Goal: Task Accomplishment & Management: Complete application form

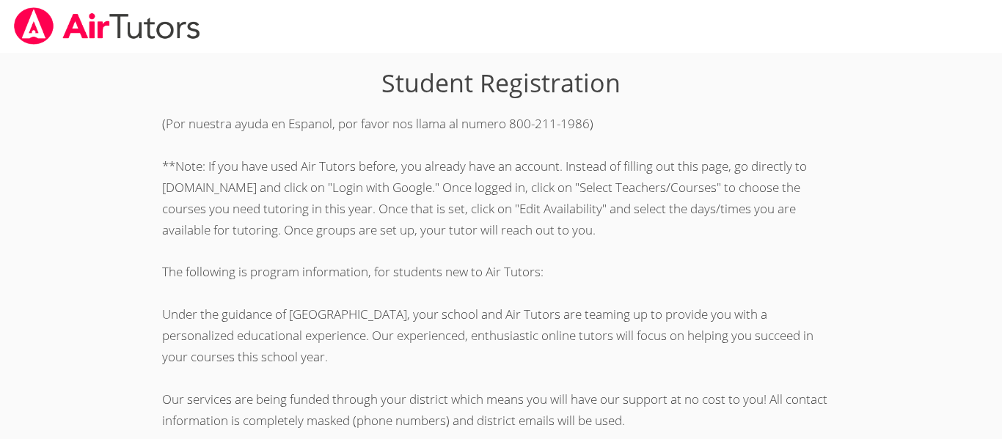
scroll to position [411, 0]
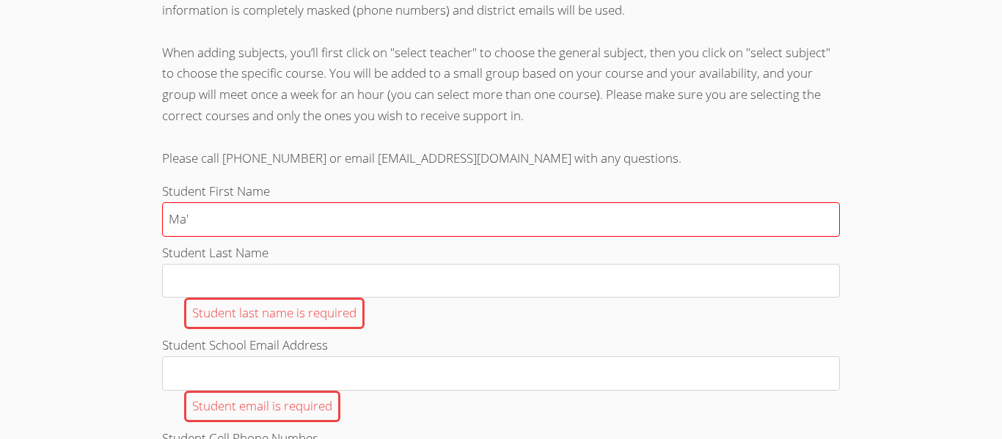
click at [307, 235] on input "Ma'" at bounding box center [501, 219] width 678 height 34
click at [316, 229] on input "Ma'" at bounding box center [501, 219] width 678 height 34
type input "M"
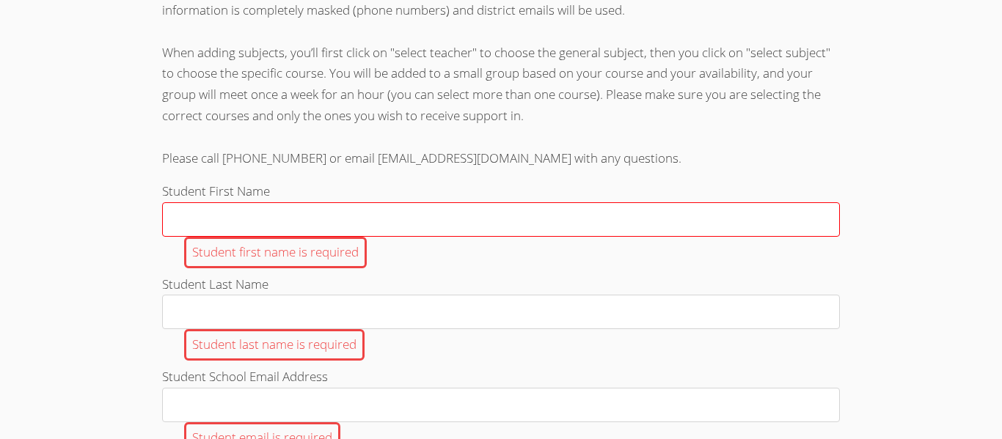
click at [319, 227] on input "Student First Name Student first name is required" at bounding box center [501, 219] width 678 height 34
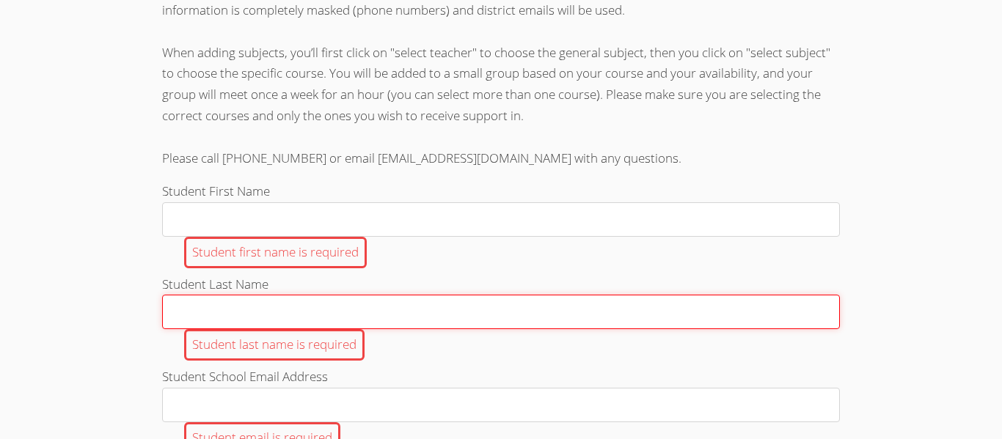
click at [299, 327] on input "Student Last Name Student last name is required" at bounding box center [501, 312] width 678 height 34
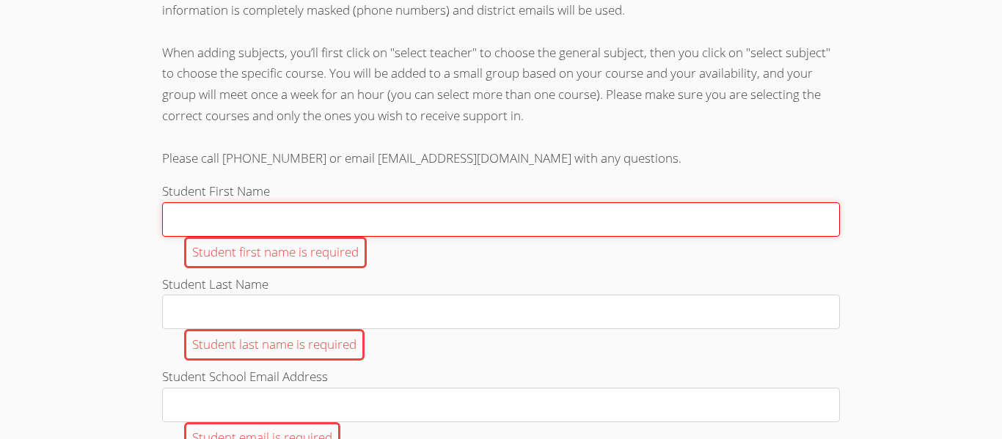
click at [351, 211] on input "Student First Name Student first name is required" at bounding box center [501, 219] width 678 height 34
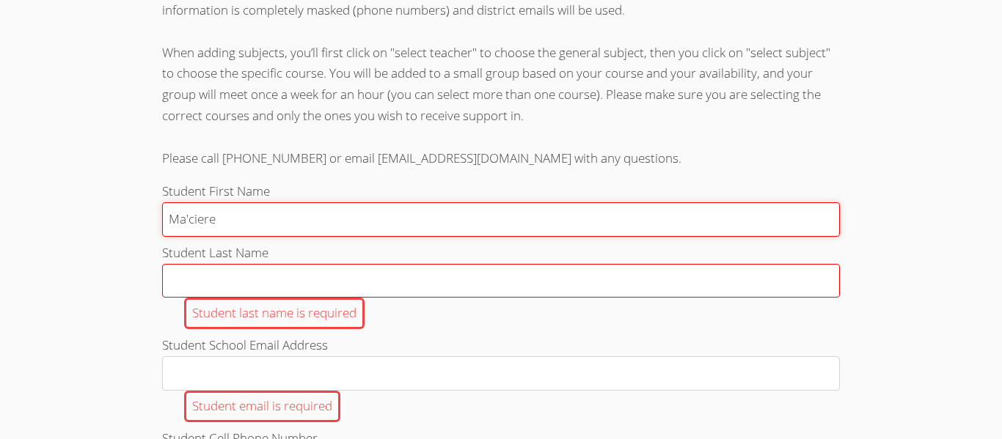
type input "Ma'ciere"
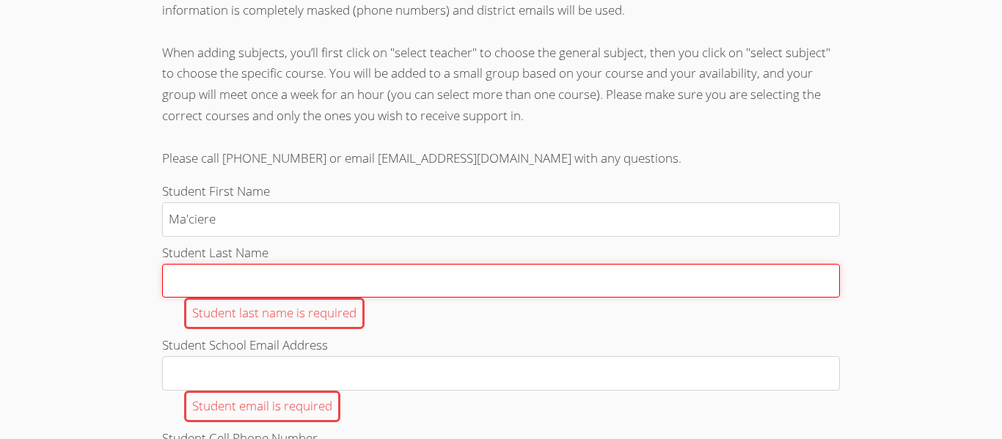
click at [302, 274] on input "Student Last Name Student last name is required" at bounding box center [501, 281] width 678 height 34
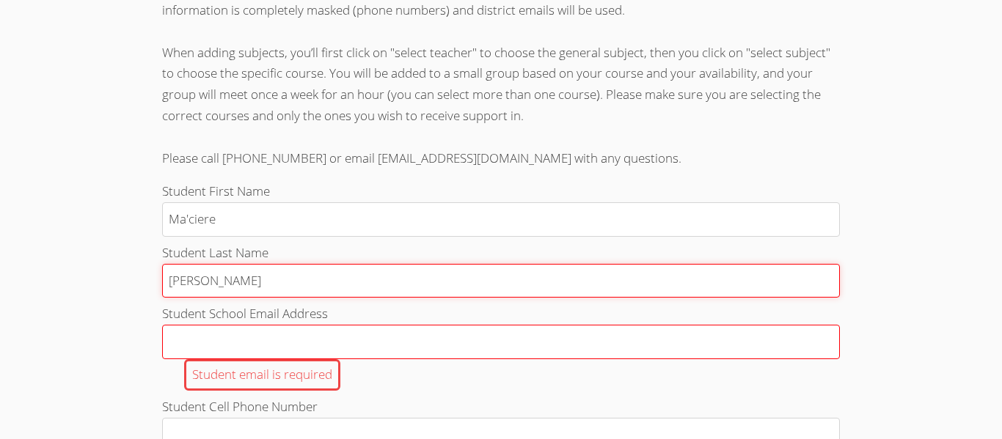
type input "[PERSON_NAME]"
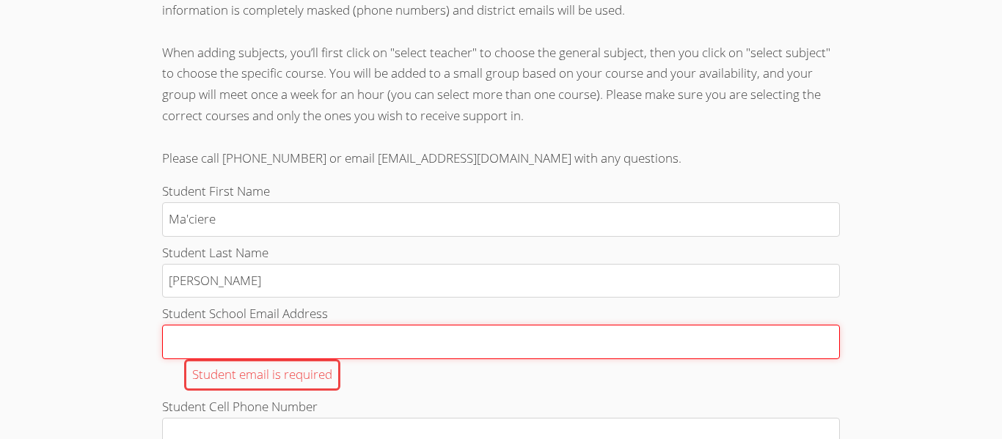
click at [263, 335] on input "Student School Email Address Student email is required" at bounding box center [501, 342] width 678 height 34
type input "[EMAIL_ADDRESS][DOMAIN_NAME]"
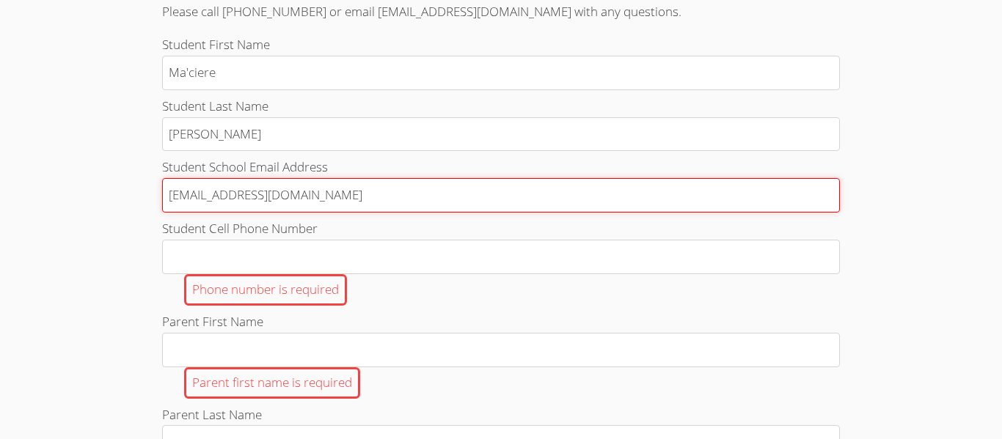
scroll to position [561, 0]
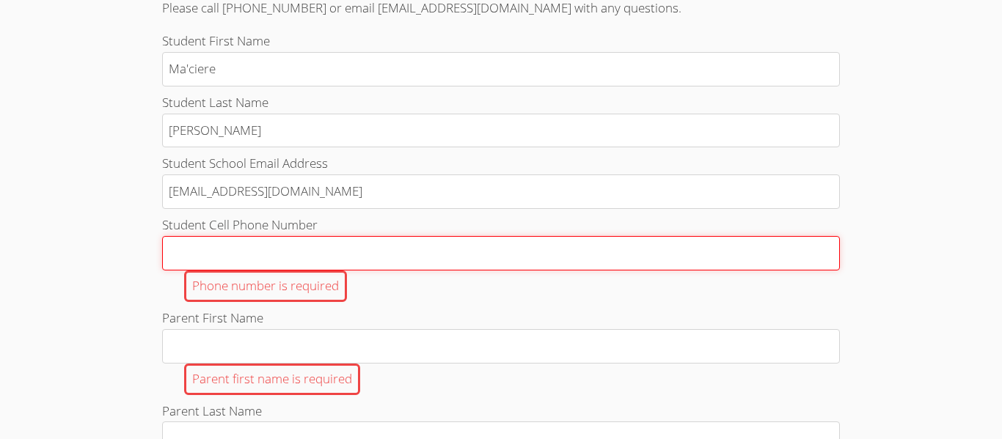
click at [343, 265] on input "Student Cell Phone Number Phone number is required" at bounding box center [501, 253] width 678 height 34
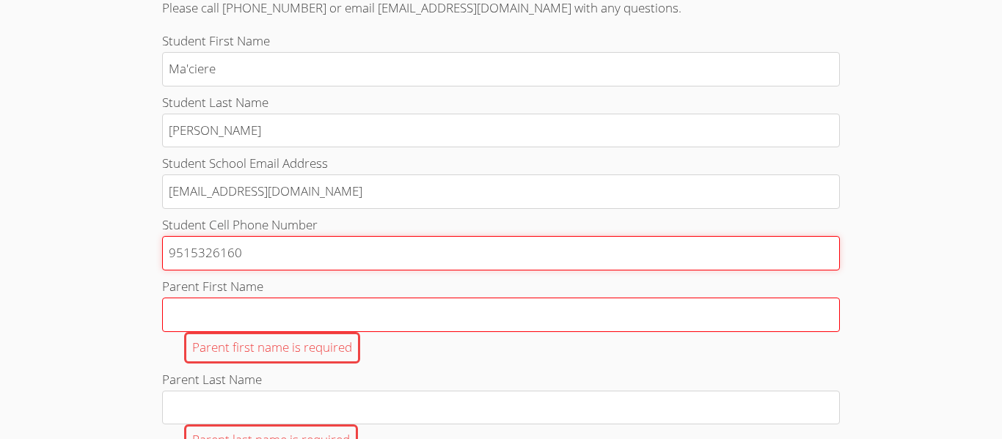
type input "9515326160"
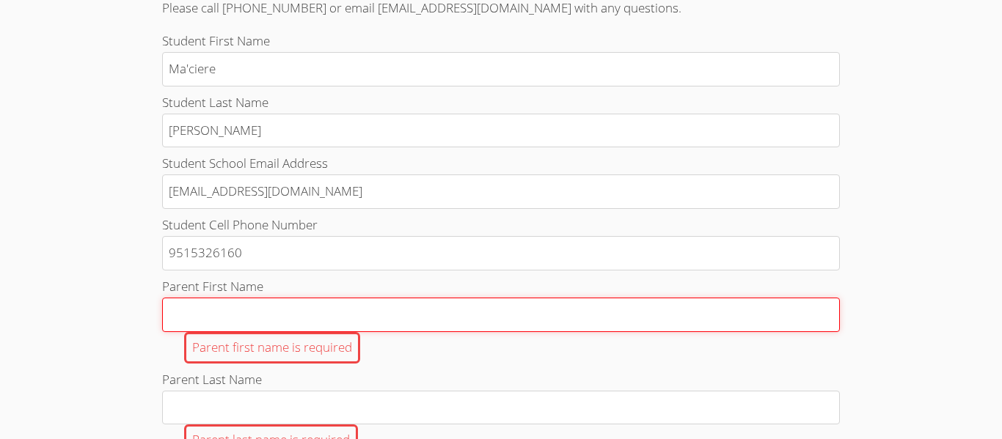
click at [324, 323] on input "Parent First Name Parent first name is required" at bounding box center [501, 315] width 678 height 34
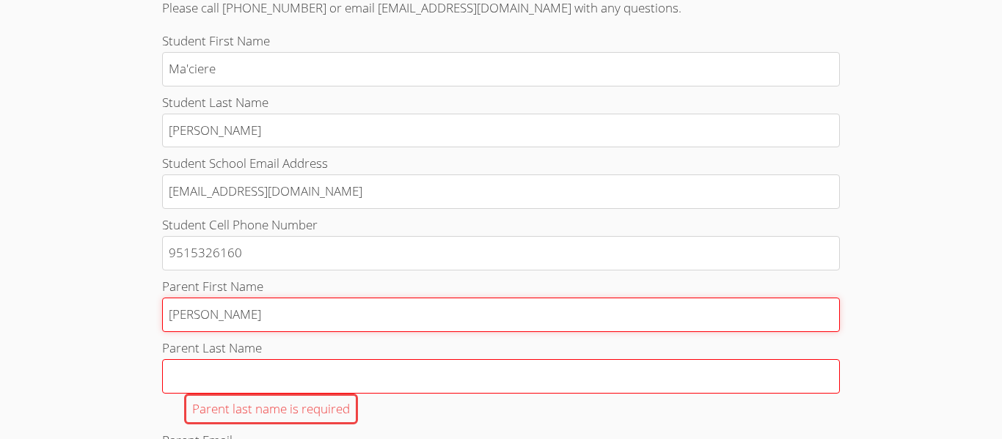
type input "[PERSON_NAME]"
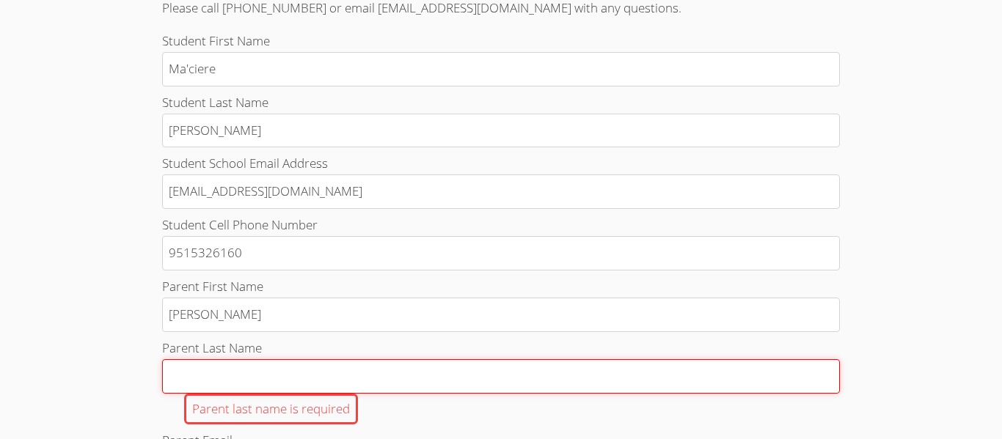
click at [298, 371] on input "Parent Last Name Parent last name is required" at bounding box center [501, 376] width 678 height 34
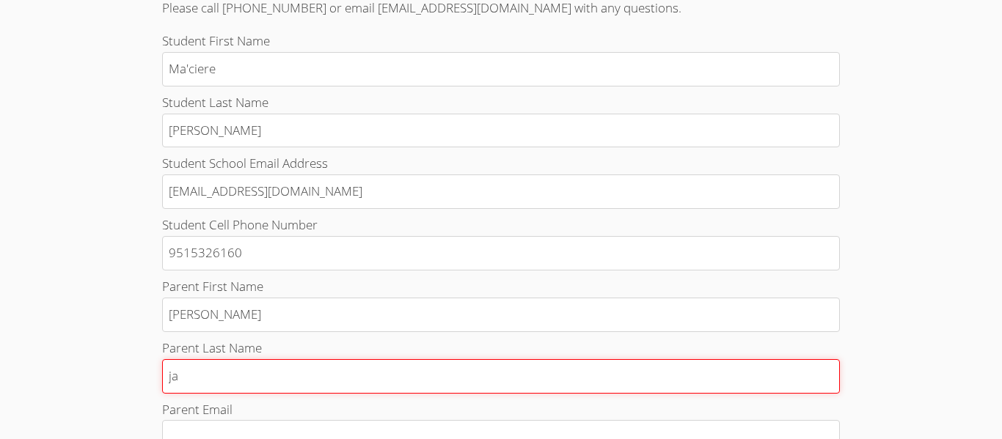
type input "j"
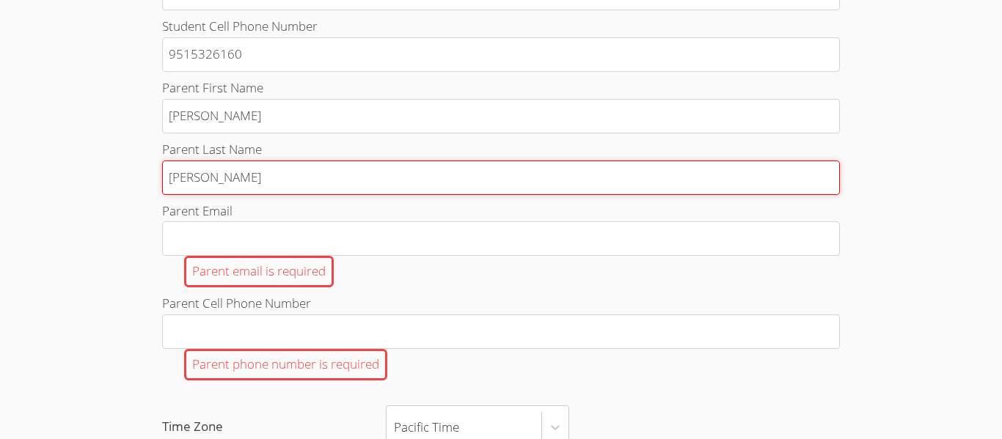
scroll to position [769, 0]
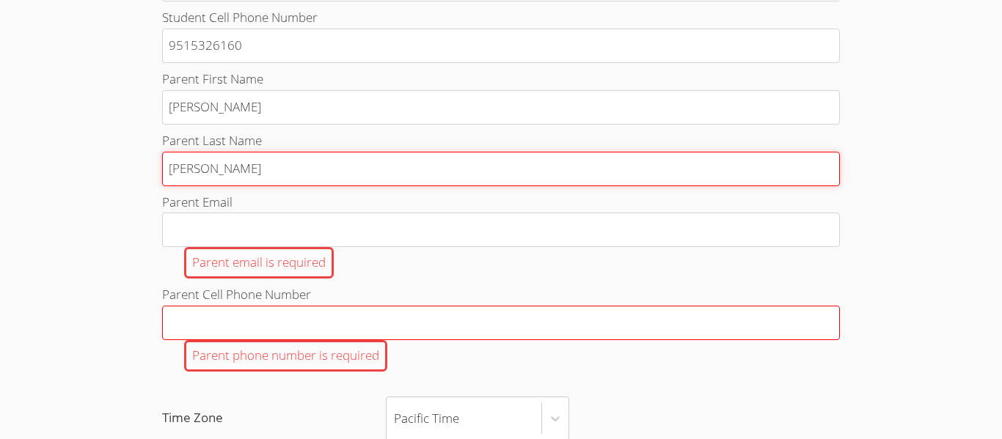
type input "[PERSON_NAME]"
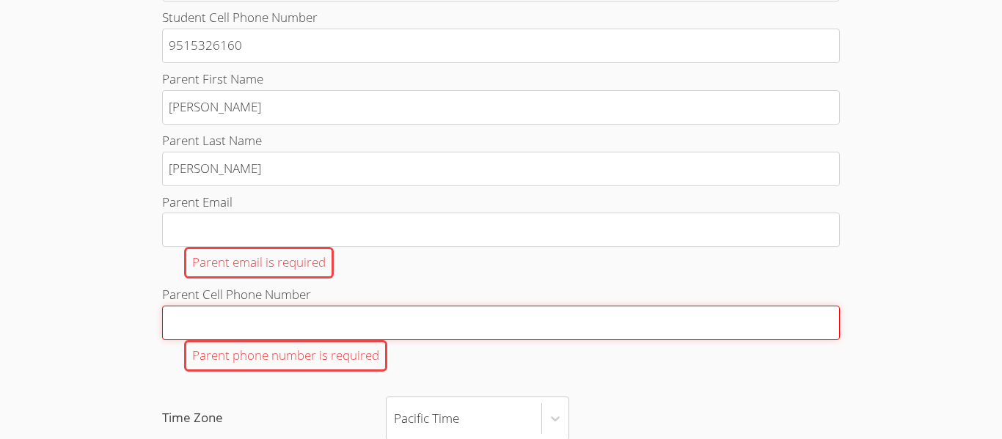
click at [335, 315] on input "Parent Cell Phone Number Parent phone number is required" at bounding box center [501, 323] width 678 height 34
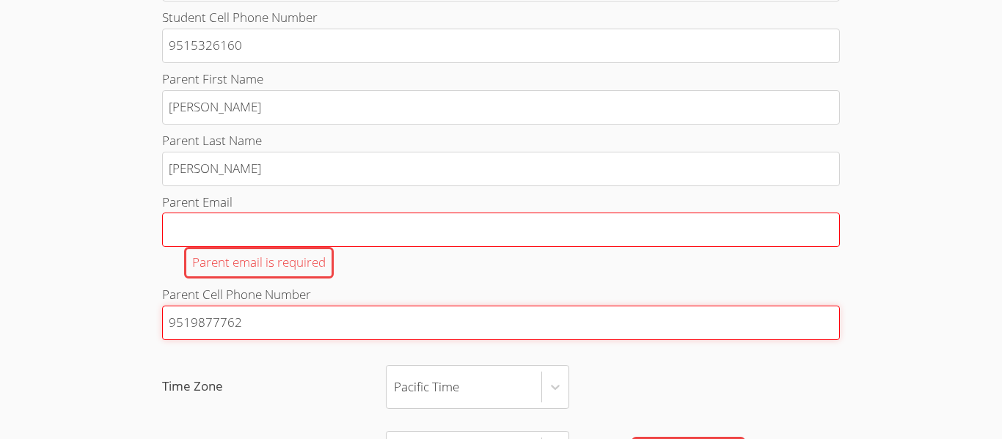
type input "9519877762"
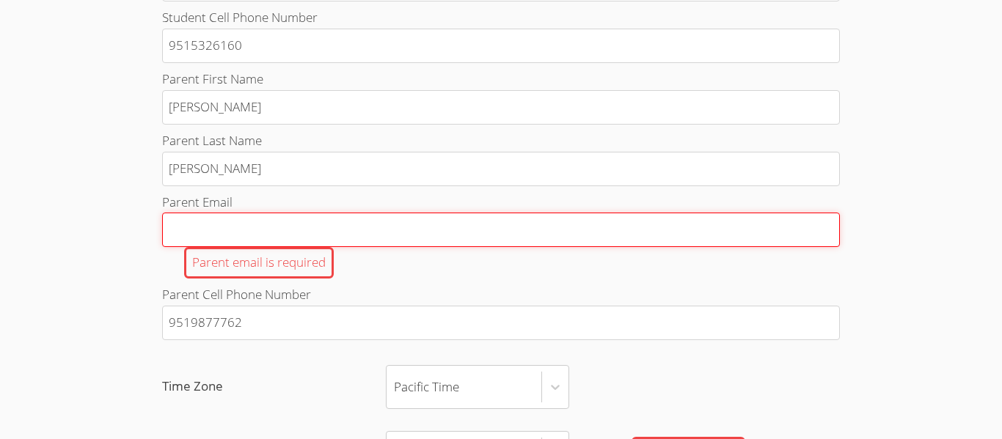
click at [280, 227] on input "Parent Email Parent email is required" at bounding box center [501, 230] width 678 height 34
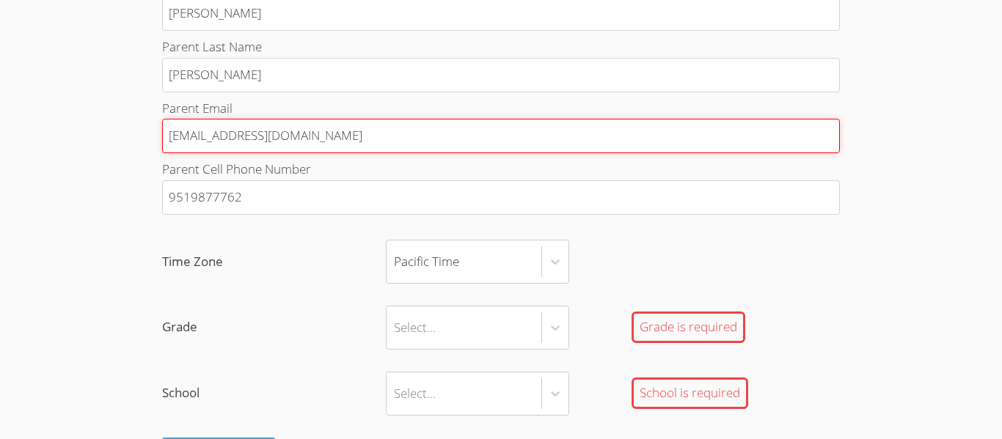
scroll to position [876, 0]
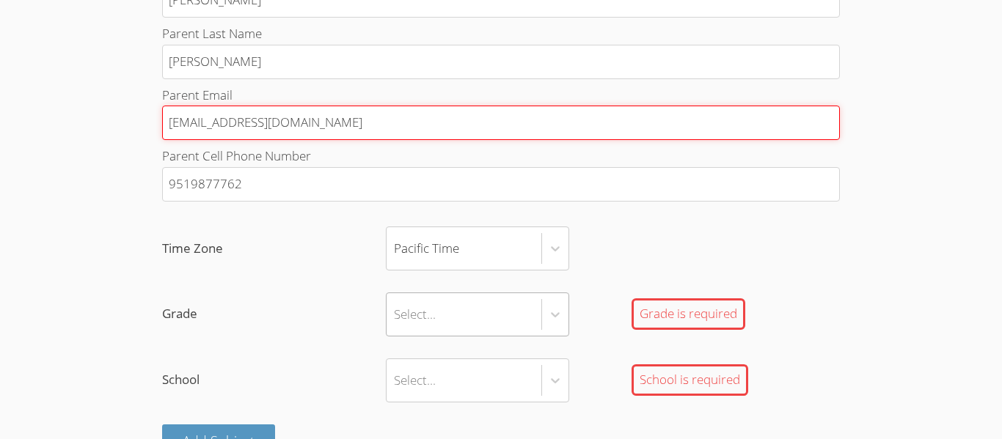
type input "[EMAIL_ADDRESS][DOMAIN_NAME]"
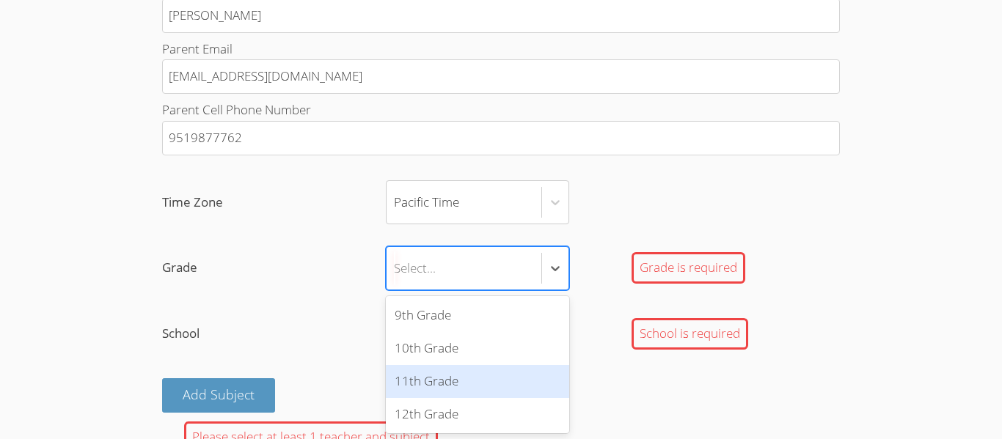
click at [470, 372] on div "11th Grade" at bounding box center [477, 381] width 183 height 33
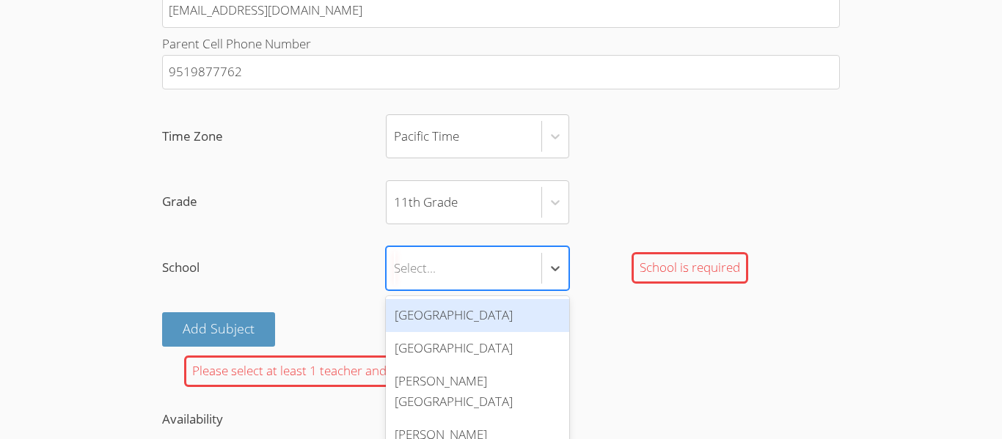
click at [477, 316] on div "[GEOGRAPHIC_DATA]" at bounding box center [477, 315] width 183 height 33
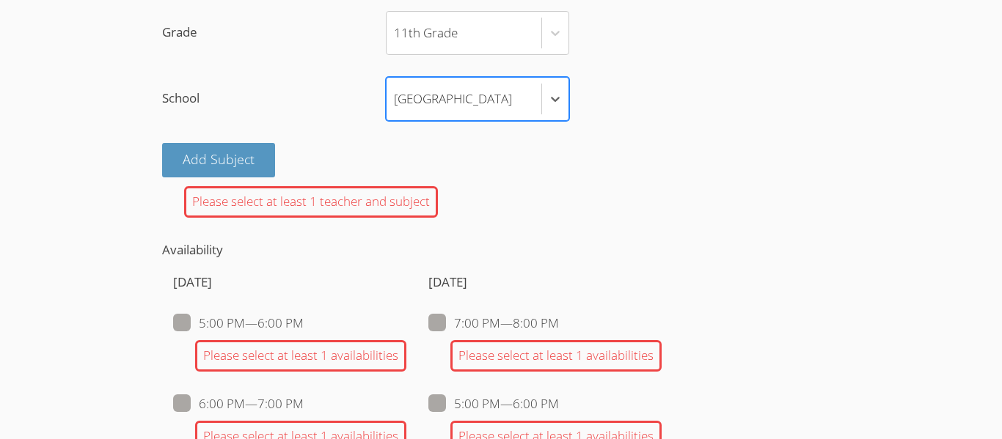
scroll to position [1163, 0]
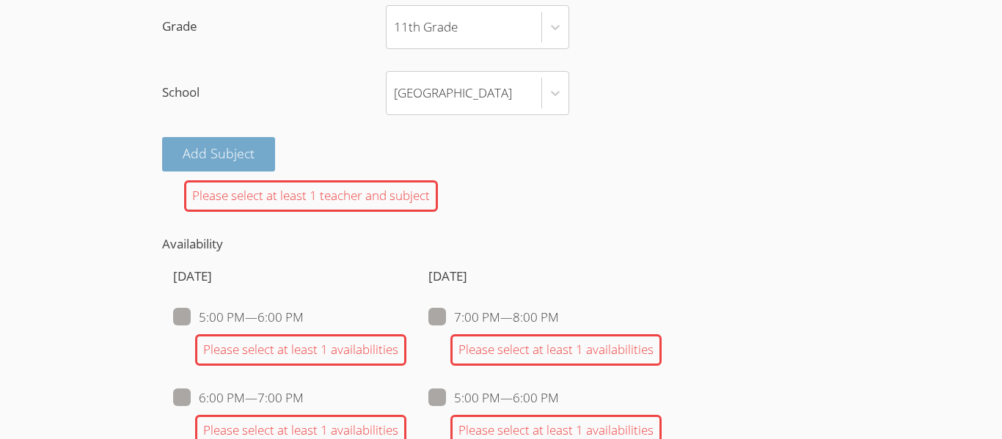
click at [261, 155] on button "Add Subject" at bounding box center [218, 154] width 113 height 34
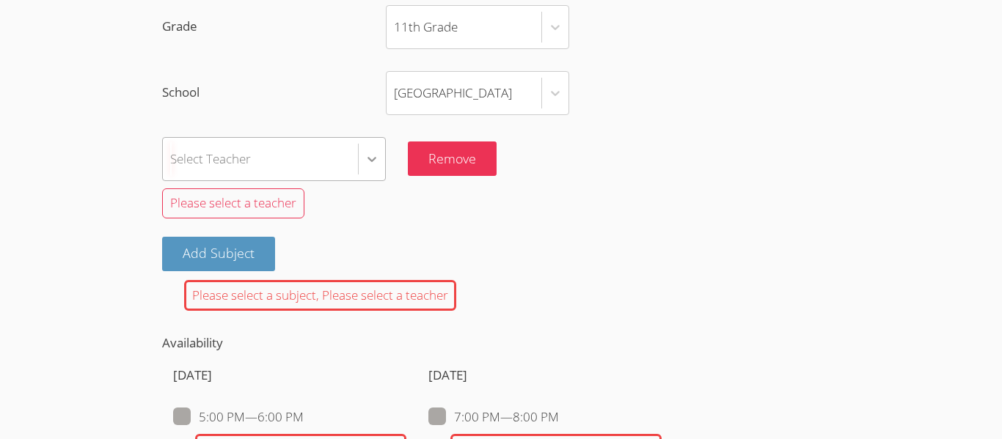
click at [359, 169] on div at bounding box center [372, 159] width 26 height 26
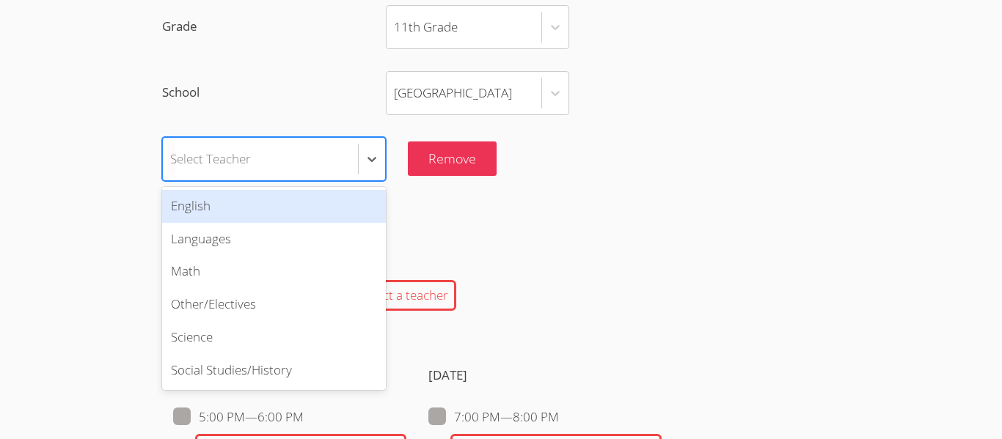
click at [364, 216] on div "English" at bounding box center [274, 206] width 224 height 33
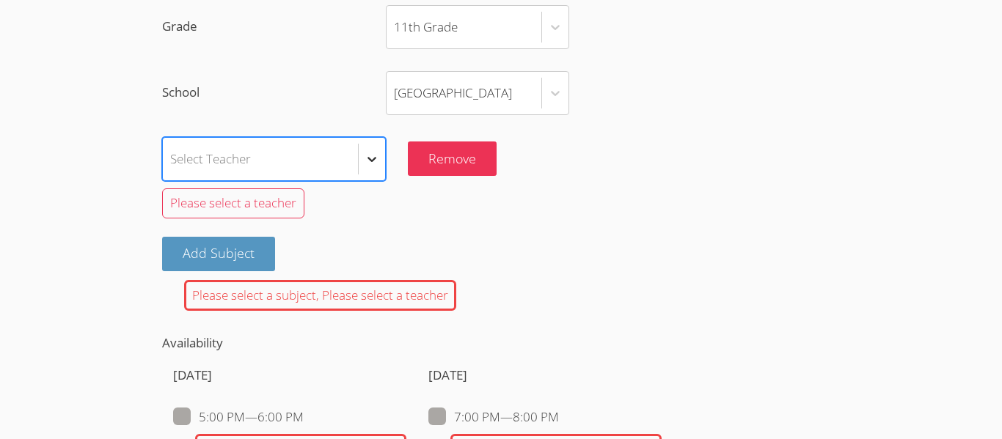
click at [376, 161] on icon at bounding box center [371, 159] width 15 height 15
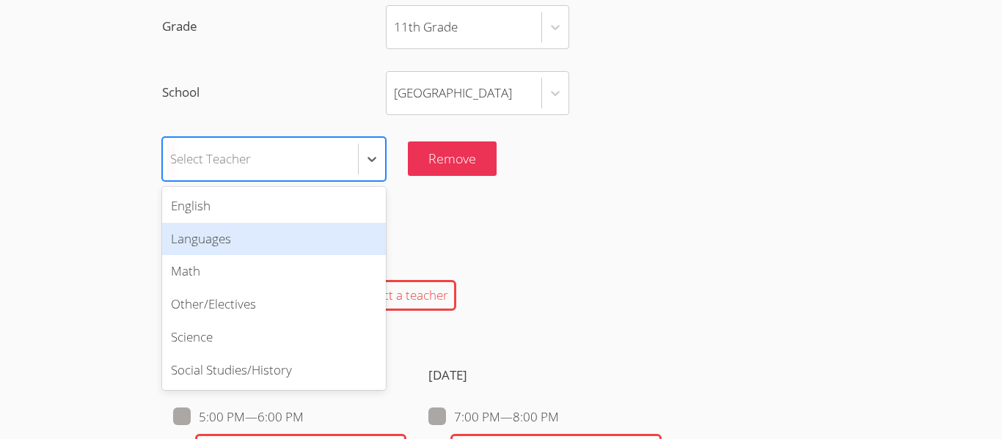
click at [293, 232] on div "Languages" at bounding box center [274, 239] width 224 height 33
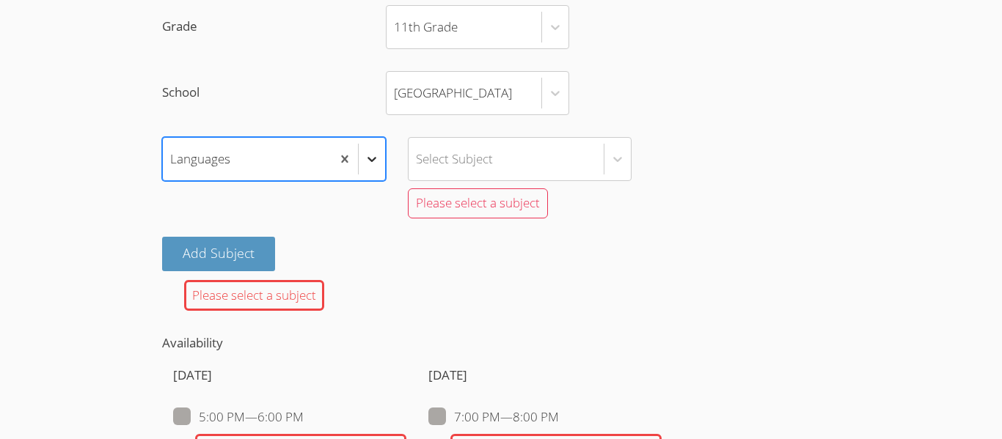
click at [375, 156] on icon at bounding box center [371, 159] width 15 height 15
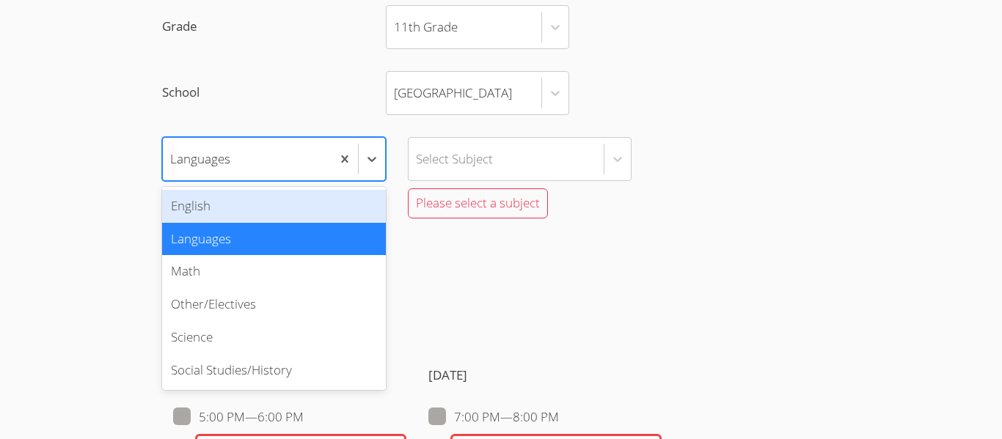
click at [332, 197] on div "English" at bounding box center [274, 206] width 224 height 33
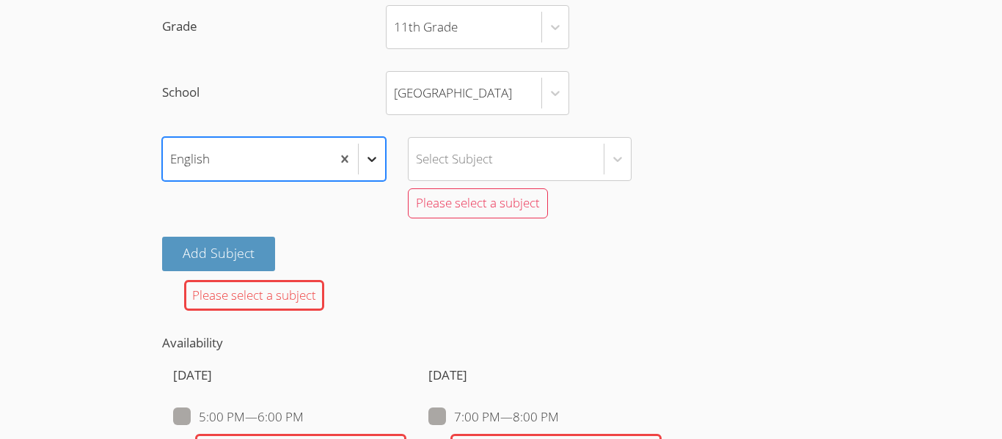
click at [370, 158] on icon at bounding box center [371, 159] width 15 height 15
